Goal: Entertainment & Leisure: Consume media (video, audio)

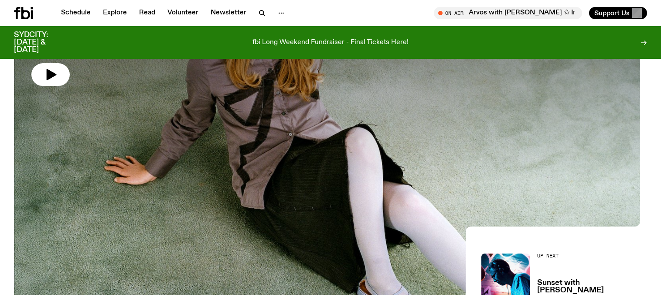
scroll to position [31, 0]
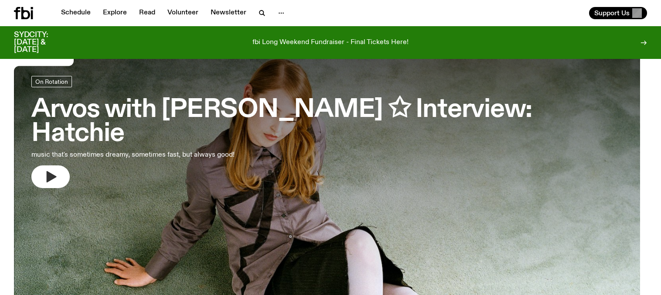
click at [57, 172] on icon "button" at bounding box center [52, 176] width 10 height 11
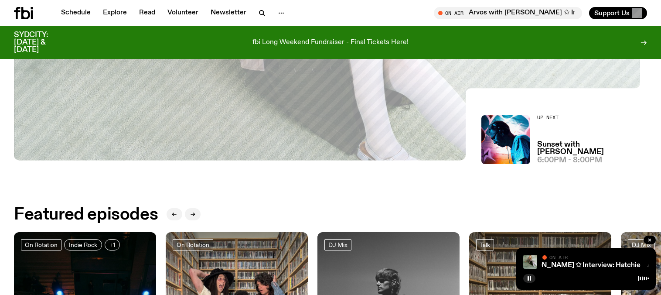
scroll to position [270, 0]
click at [523, 274] on button "button" at bounding box center [529, 278] width 12 height 9
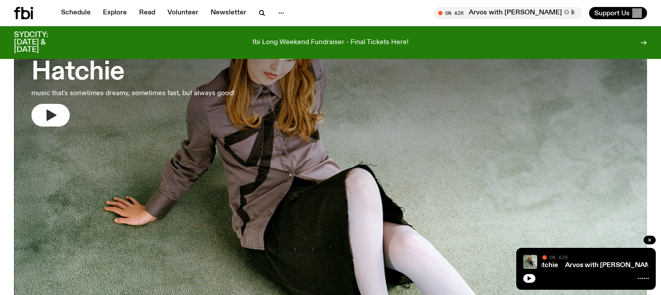
scroll to position [0, 0]
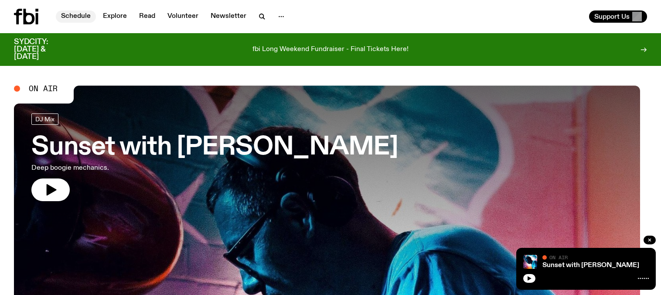
click at [92, 17] on link "Schedule" at bounding box center [76, 16] width 40 height 12
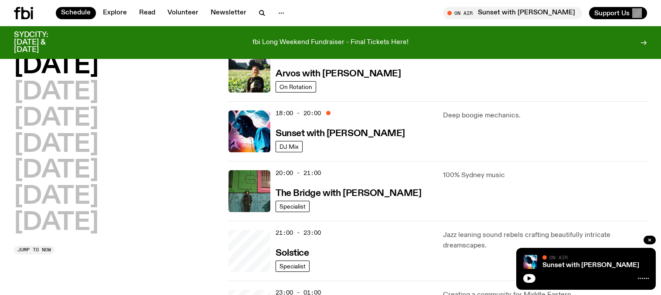
scroll to position [456, 0]
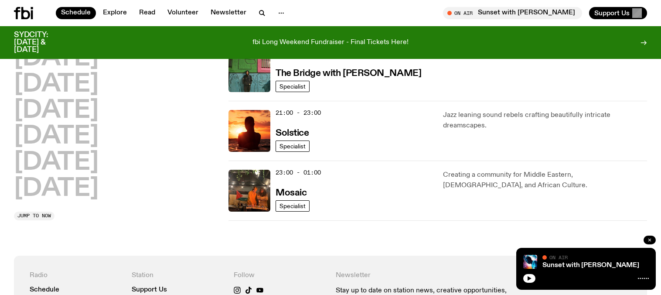
click at [647, 237] on icon "button" at bounding box center [649, 239] width 5 height 5
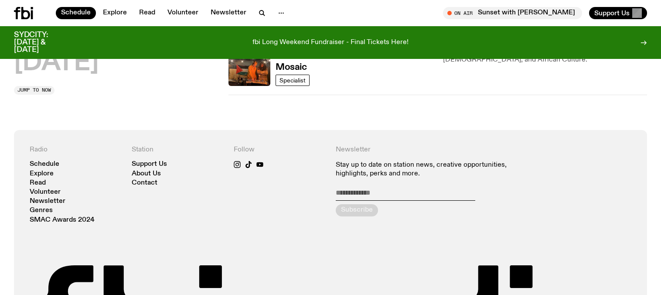
scroll to position [614, 0]
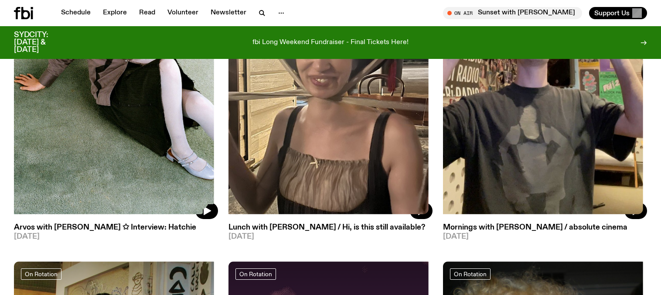
scroll to position [137, 0]
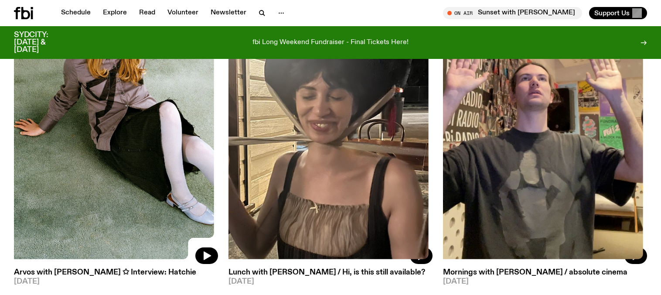
click at [177, 112] on img at bounding box center [116, 128] width 204 height 272
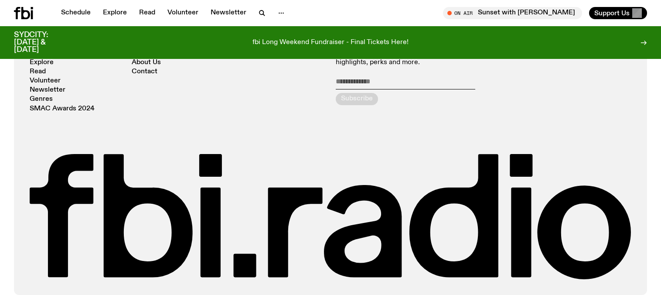
scroll to position [1416, 0]
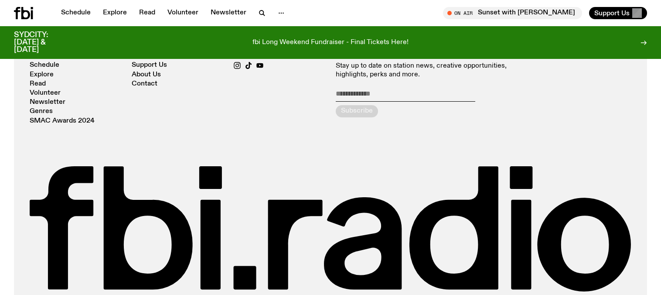
drag, startPoint x: 474, startPoint y: 163, endPoint x: 381, endPoint y: 155, distance: 93.2
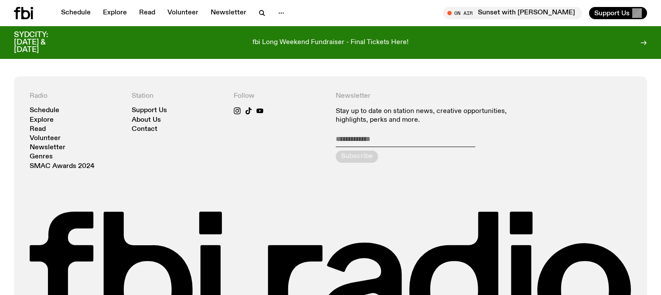
scroll to position [1442, 0]
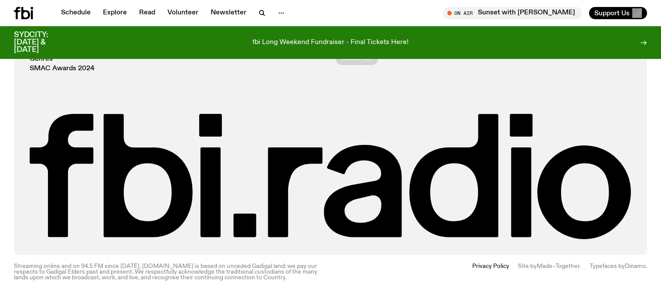
scroll to position [1712, 0]
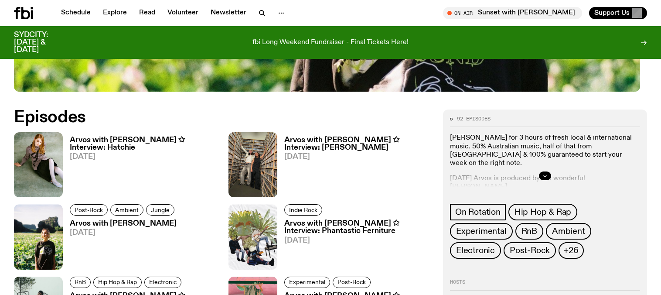
scroll to position [386, 0]
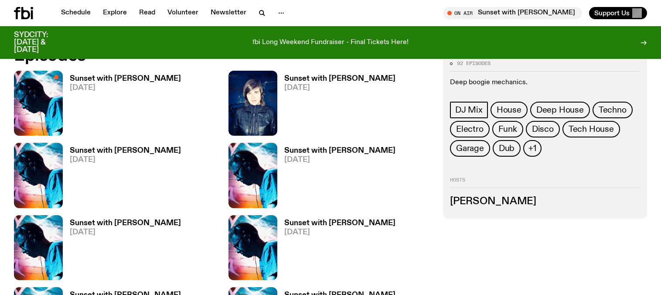
scroll to position [458, 0]
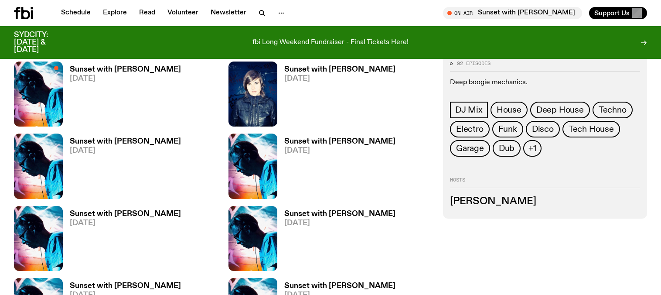
click at [143, 73] on h3 "Sunset with [PERSON_NAME]" at bounding box center [125, 69] width 111 height 7
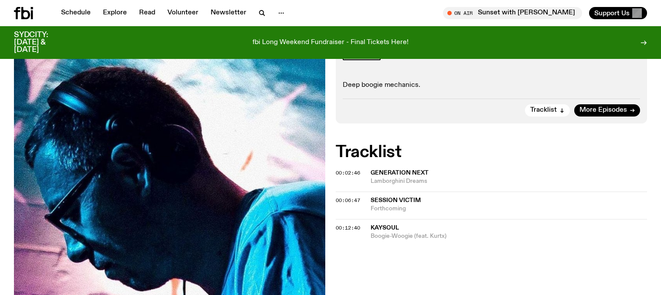
scroll to position [244, 0]
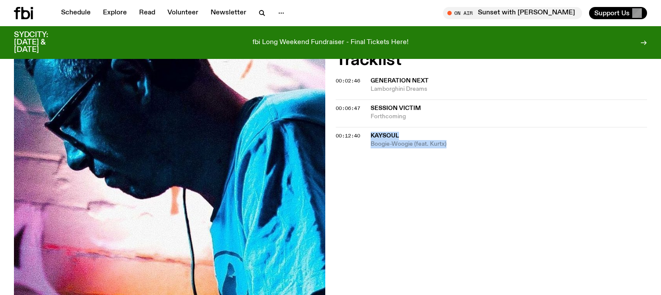
drag, startPoint x: 483, startPoint y: 197, endPoint x: 381, endPoint y: 183, distance: 103.4
click at [381, 148] on div "KaySoul Boogie-Woogie (feat. Kurtx)" at bounding box center [509, 140] width 276 height 17
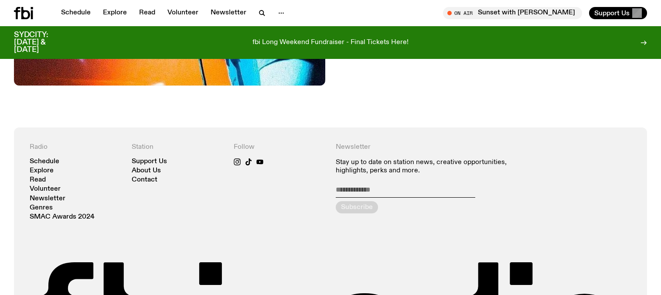
scroll to position [553, 0]
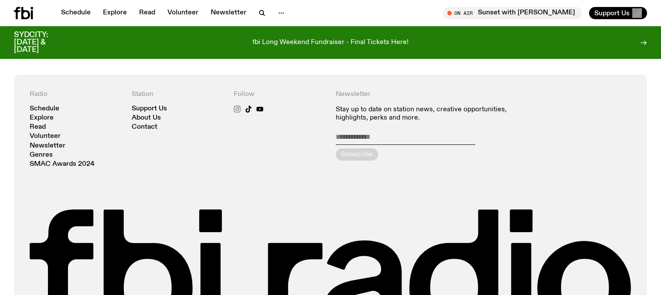
click at [241, 113] on icon at bounding box center [237, 109] width 7 height 7
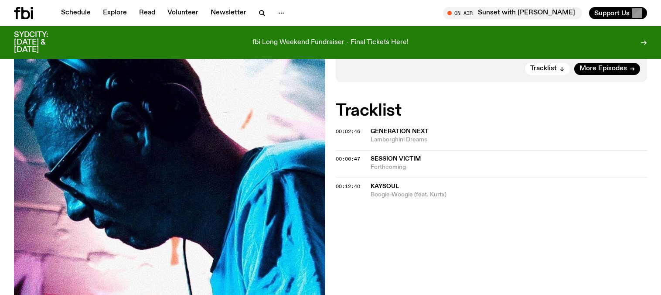
scroll to position [186, 0]
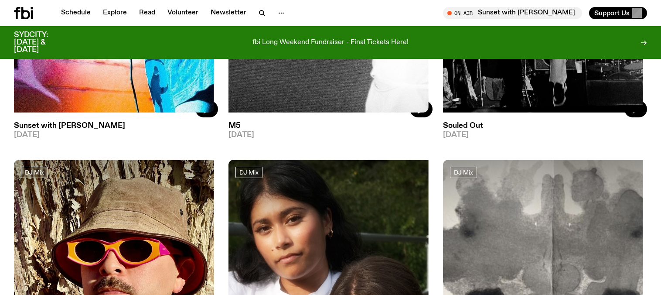
scroll to position [314, 0]
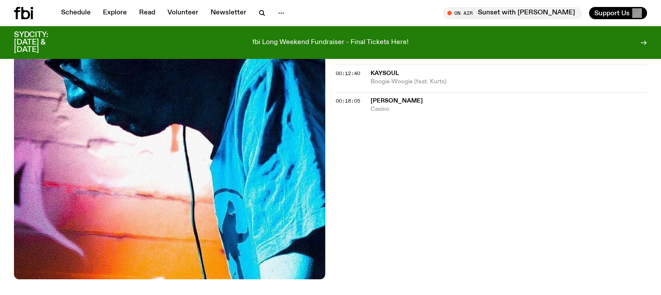
scroll to position [306, 0]
click at [399, 104] on span "[PERSON_NAME]" at bounding box center [397, 101] width 52 height 6
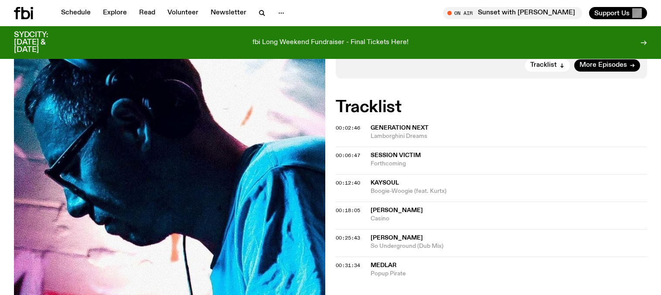
scroll to position [0, 0]
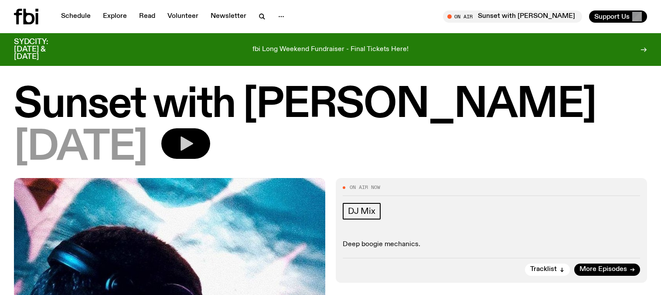
click at [194, 143] on icon "button" at bounding box center [185, 143] width 17 height 17
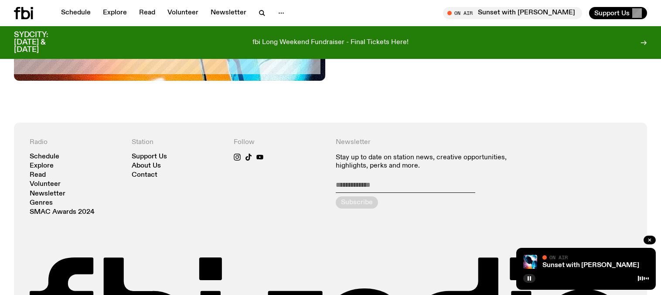
scroll to position [427, 0]
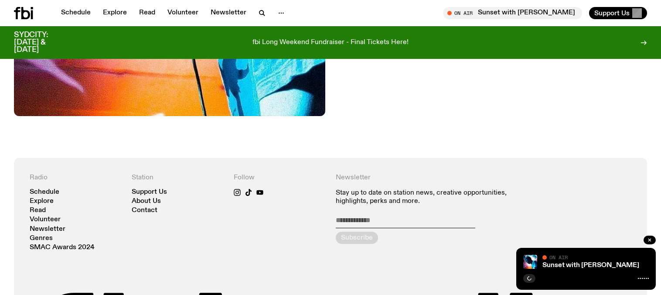
scroll to position [397, 0]
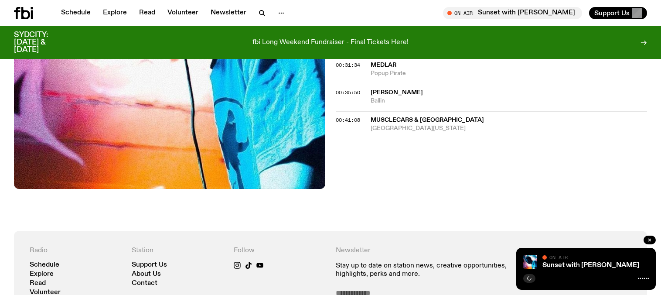
click at [419, 123] on span "Musclecars & [GEOGRAPHIC_DATA]" at bounding box center [427, 120] width 113 height 6
click at [527, 276] on icon "button" at bounding box center [529, 278] width 5 height 5
